Goal: Task Accomplishment & Management: Use online tool/utility

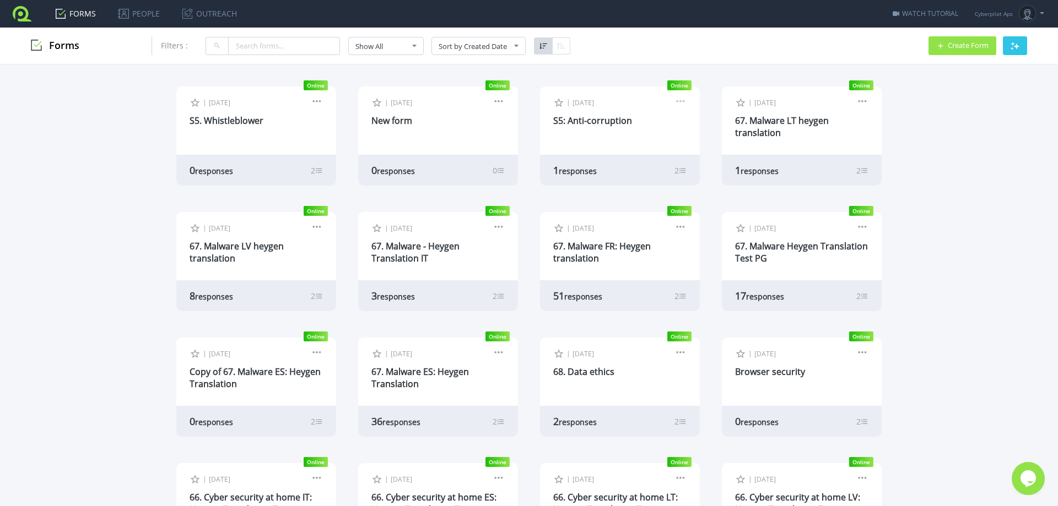
click at [679, 104] on link at bounding box center [681, 103] width 12 height 10
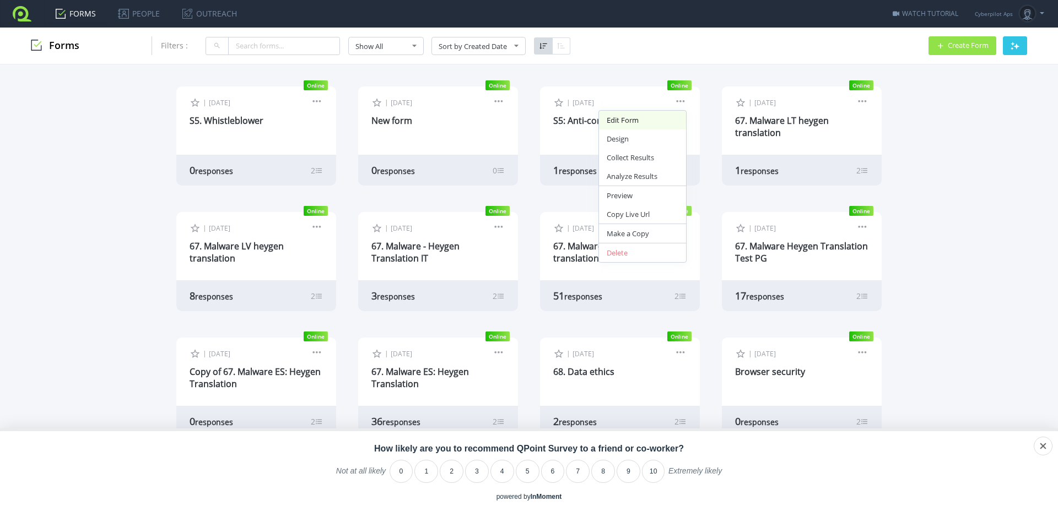
click at [621, 120] on link "Edit Form" at bounding box center [642, 120] width 87 height 19
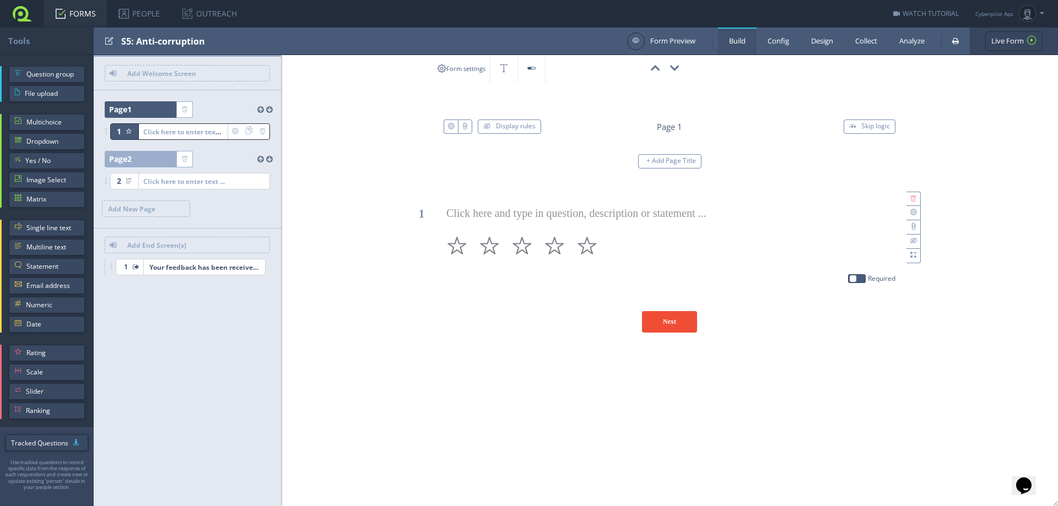
click at [135, 40] on div "S5: Anti-corruption" at bounding box center [371, 41] width 500 height 27
click at [127, 41] on input "test" at bounding box center [176, 41] width 110 height 19
drag, startPoint x: 134, startPoint y: 43, endPoint x: 99, endPoint y: 40, distance: 36.0
click at [99, 40] on div at bounding box center [360, 41] width 533 height 27
type input "C3: Anti-corruption"
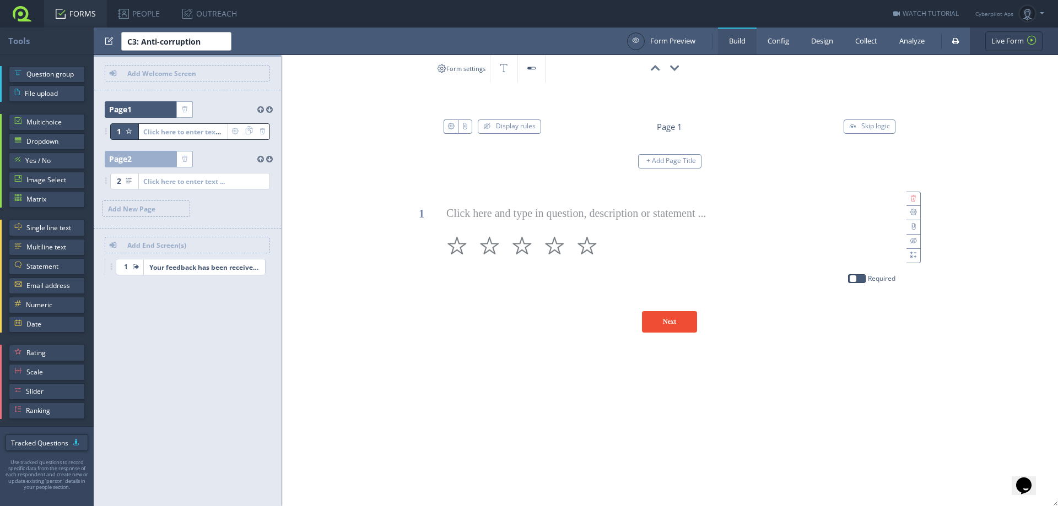
click at [311, 79] on div "Form settings" at bounding box center [529, 69] width 1058 height 28
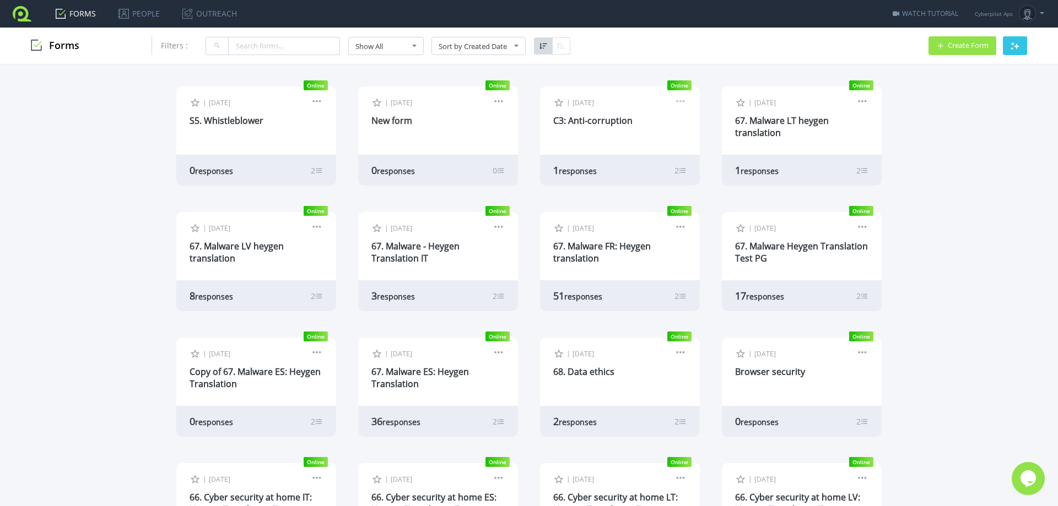
click at [675, 103] on link at bounding box center [681, 103] width 12 height 10
click at [633, 234] on link "Make a Copy" at bounding box center [642, 233] width 87 height 19
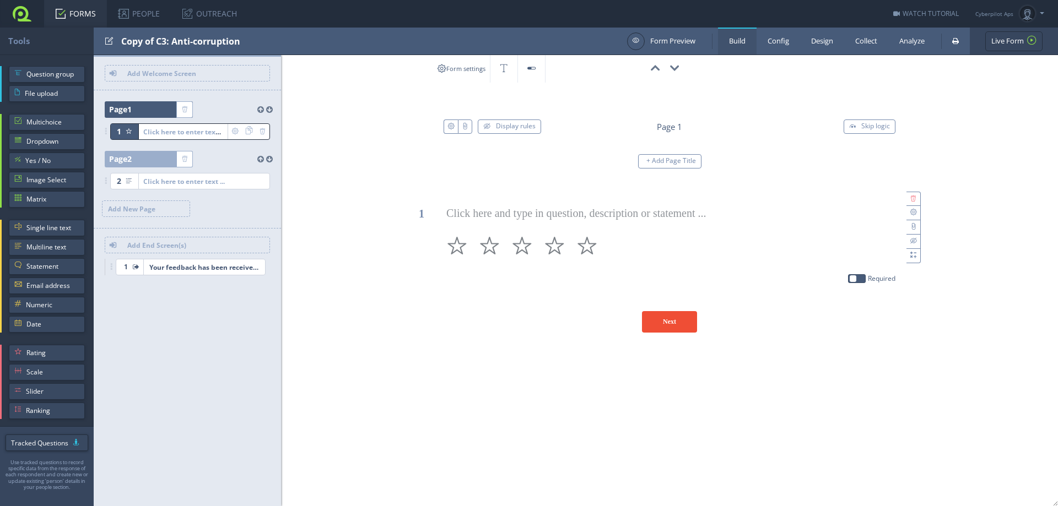
click at [191, 37] on div "Copy of C3: Anti-corruption" at bounding box center [371, 41] width 500 height 27
type input "S5: AI Fundamentals"
click at [878, 36] on link "Collect" at bounding box center [866, 41] width 44 height 27
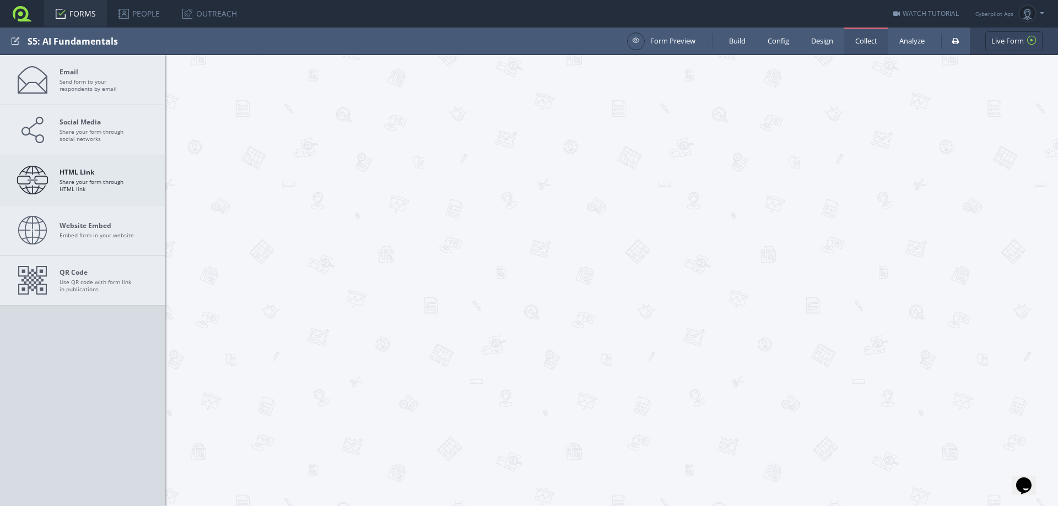
click at [65, 177] on span "HTML Link Share your form through HTML link" at bounding box center [98, 180] width 77 height 24
click at [71, 174] on strong "HTML Link" at bounding box center [98, 172] width 77 height 8
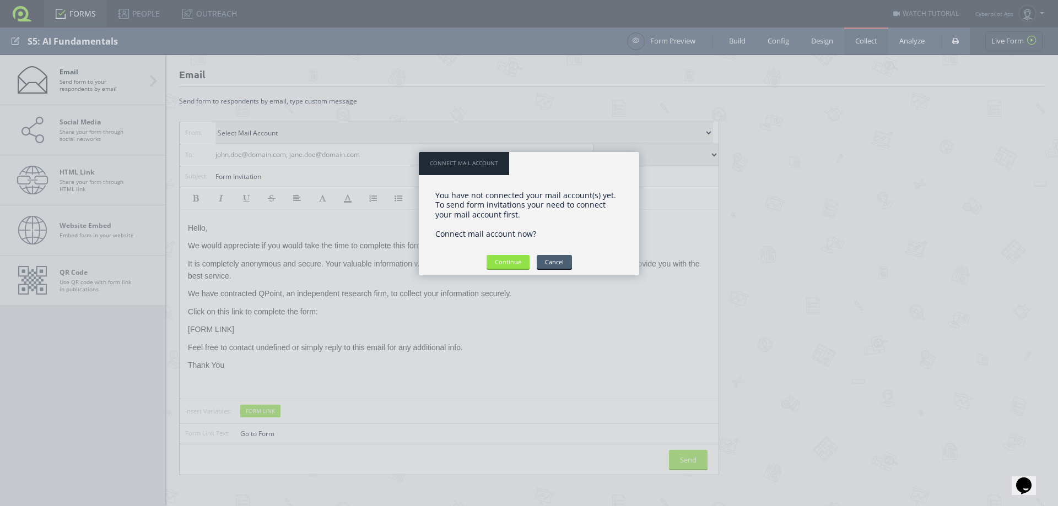
click at [559, 262] on input "Cancel" at bounding box center [554, 262] width 35 height 14
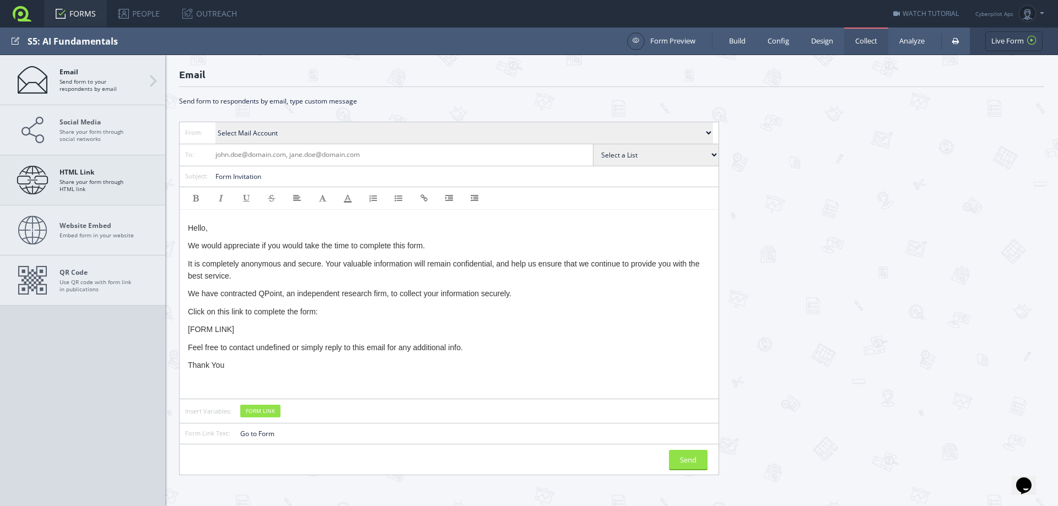
click at [99, 175] on strong "HTML Link" at bounding box center [98, 172] width 77 height 8
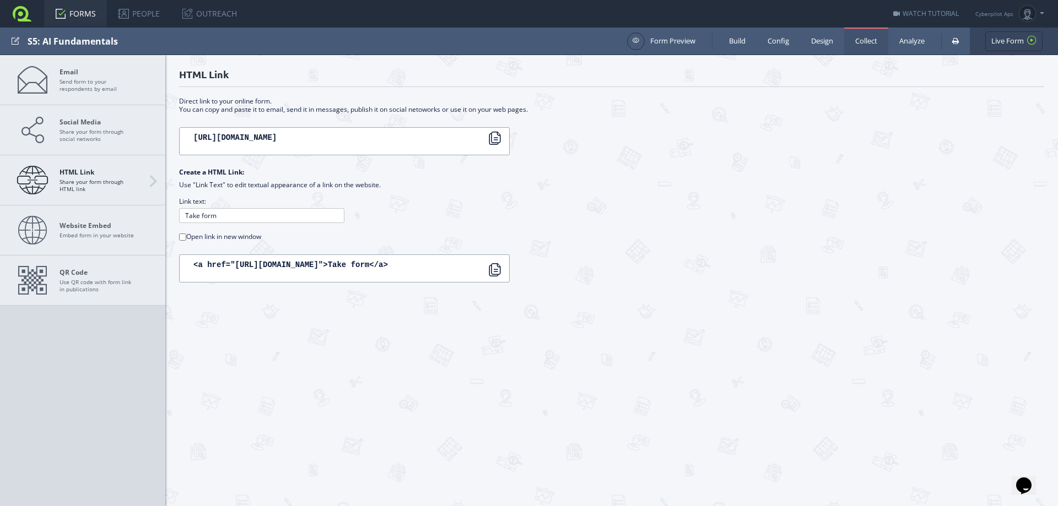
click at [491, 139] on div at bounding box center [494, 138] width 13 height 13
